Goal: Obtain resource: Obtain resource

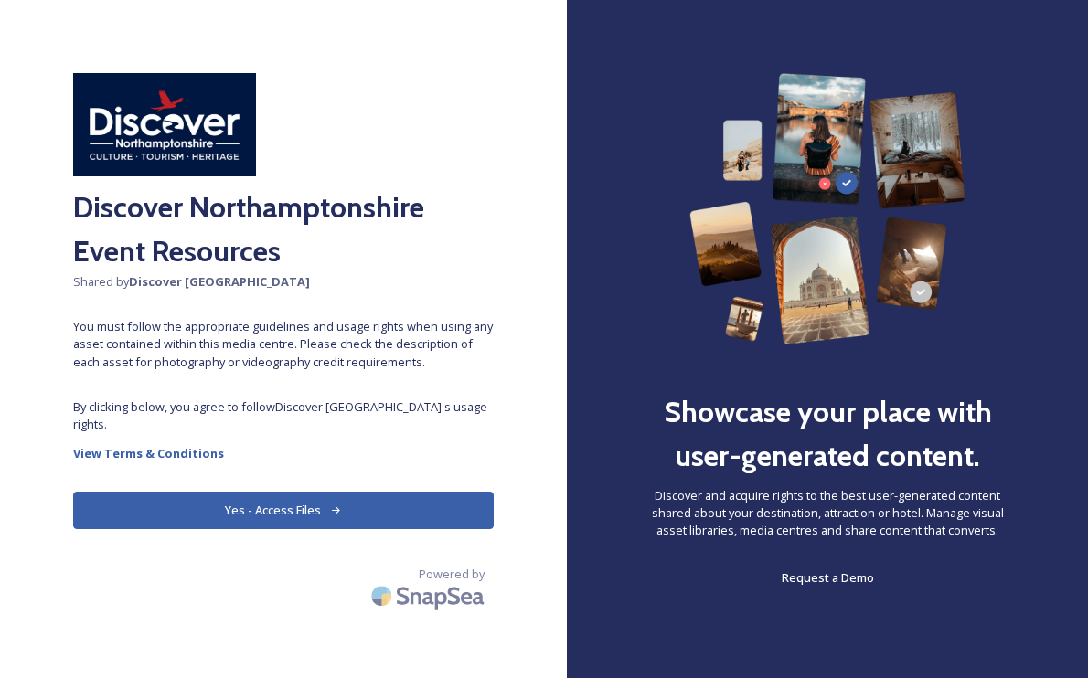
click at [381, 519] on button "Yes - Access Files" at bounding box center [283, 510] width 420 height 37
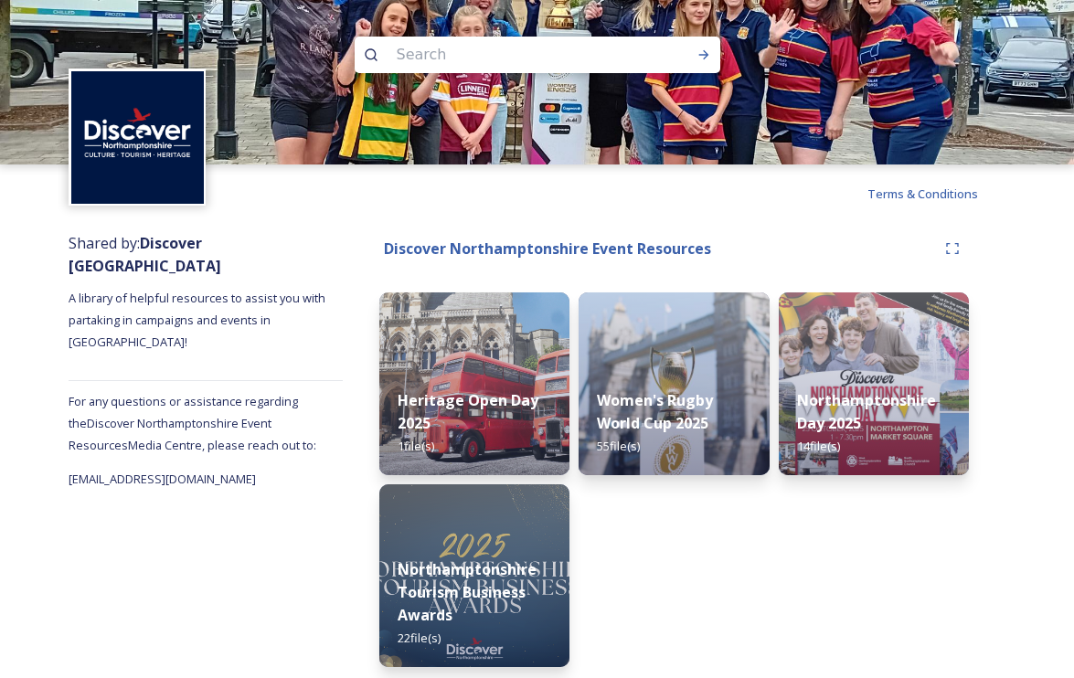
scroll to position [4, 0]
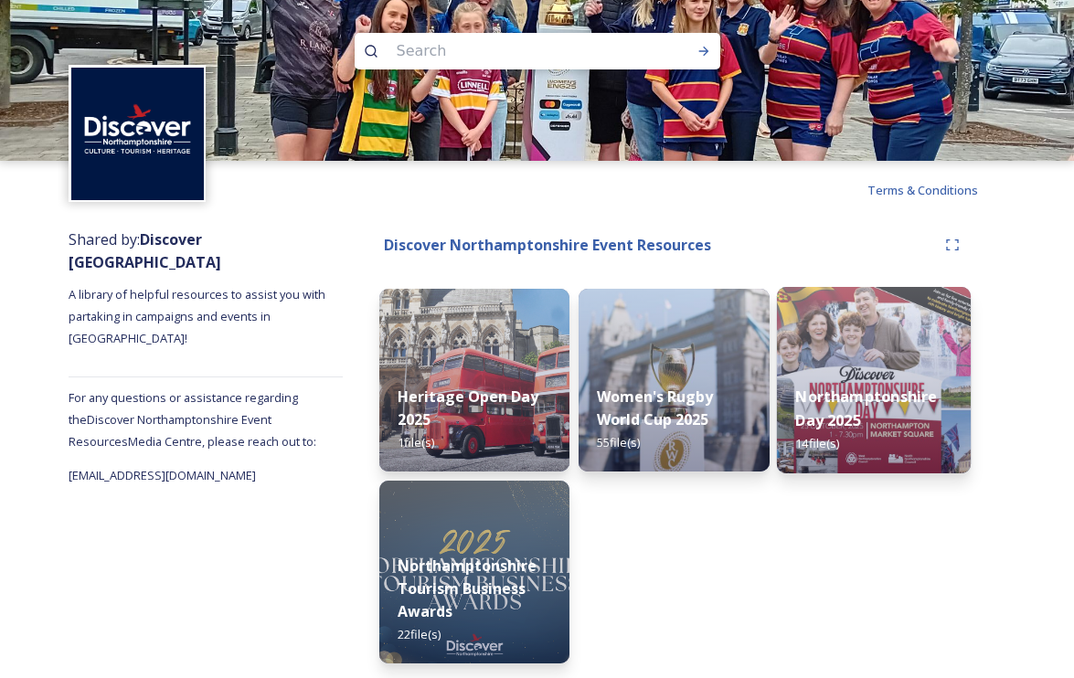
click at [879, 354] on img at bounding box center [874, 380] width 194 height 186
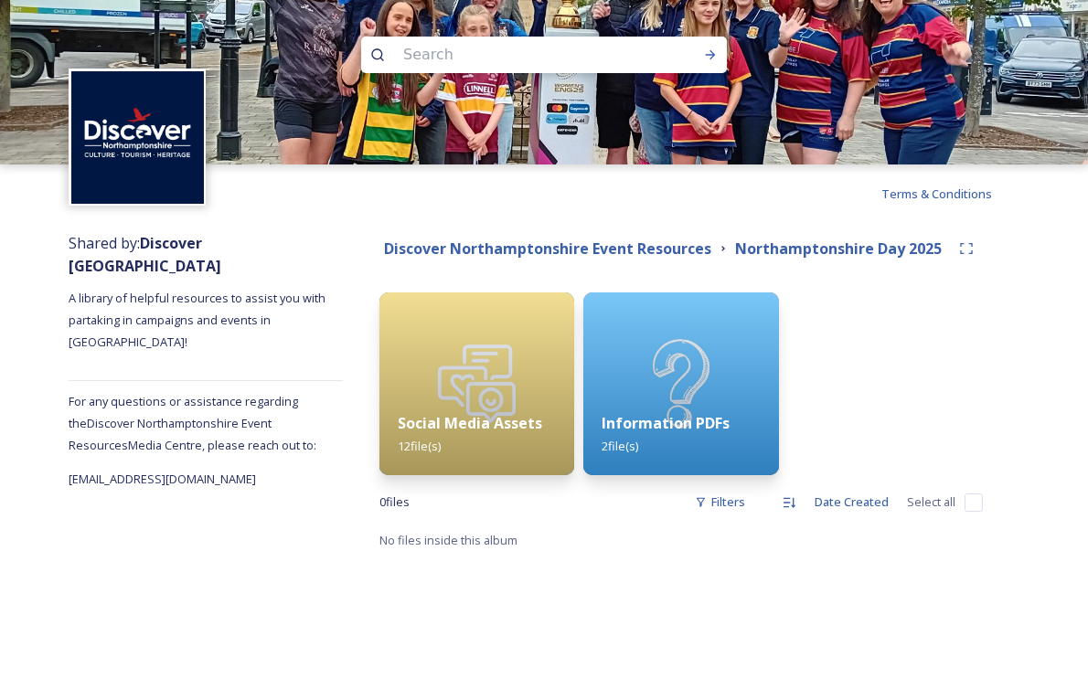
click at [155, 547] on div "Shared by: Discover Northamptonshire A library of helpful resources to assist y…" at bounding box center [206, 391] width 274 height 337
